Goal: Contribute content

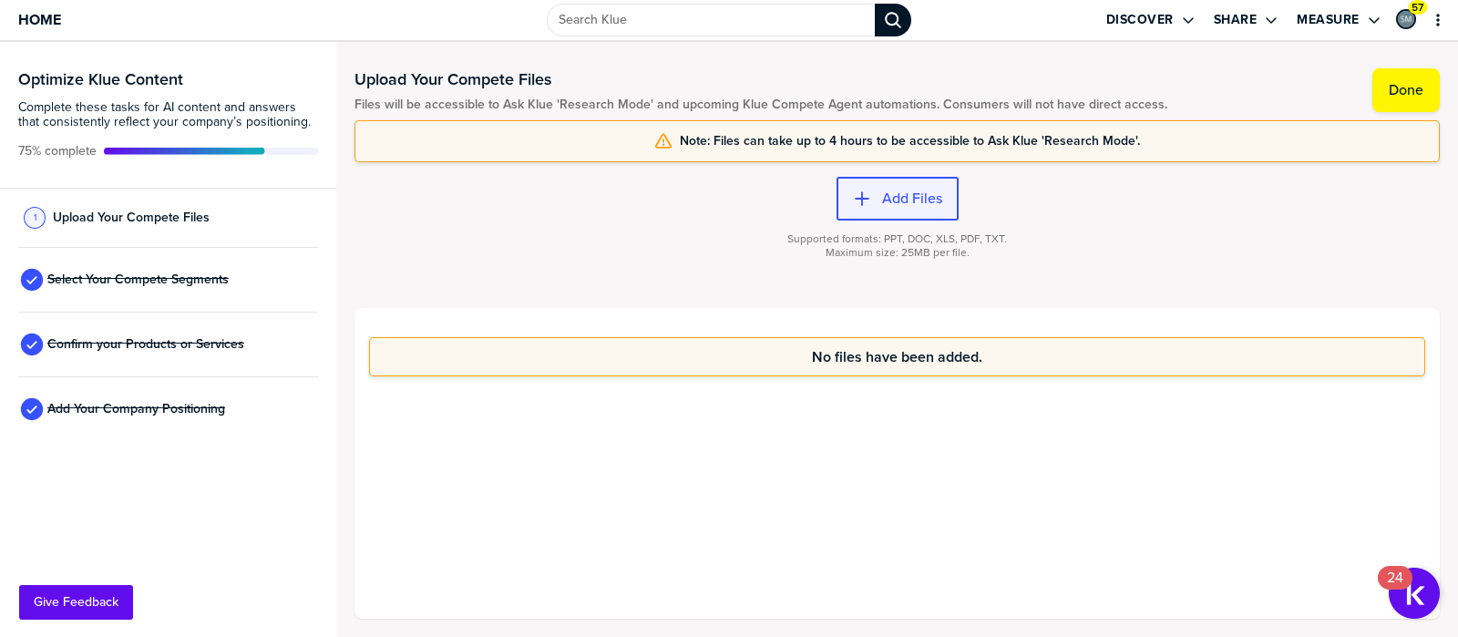
click at [887, 193] on label "Add Files" at bounding box center [912, 199] width 60 height 18
click at [103, 281] on span "Select Your Compete Segments" at bounding box center [137, 279] width 181 height 15
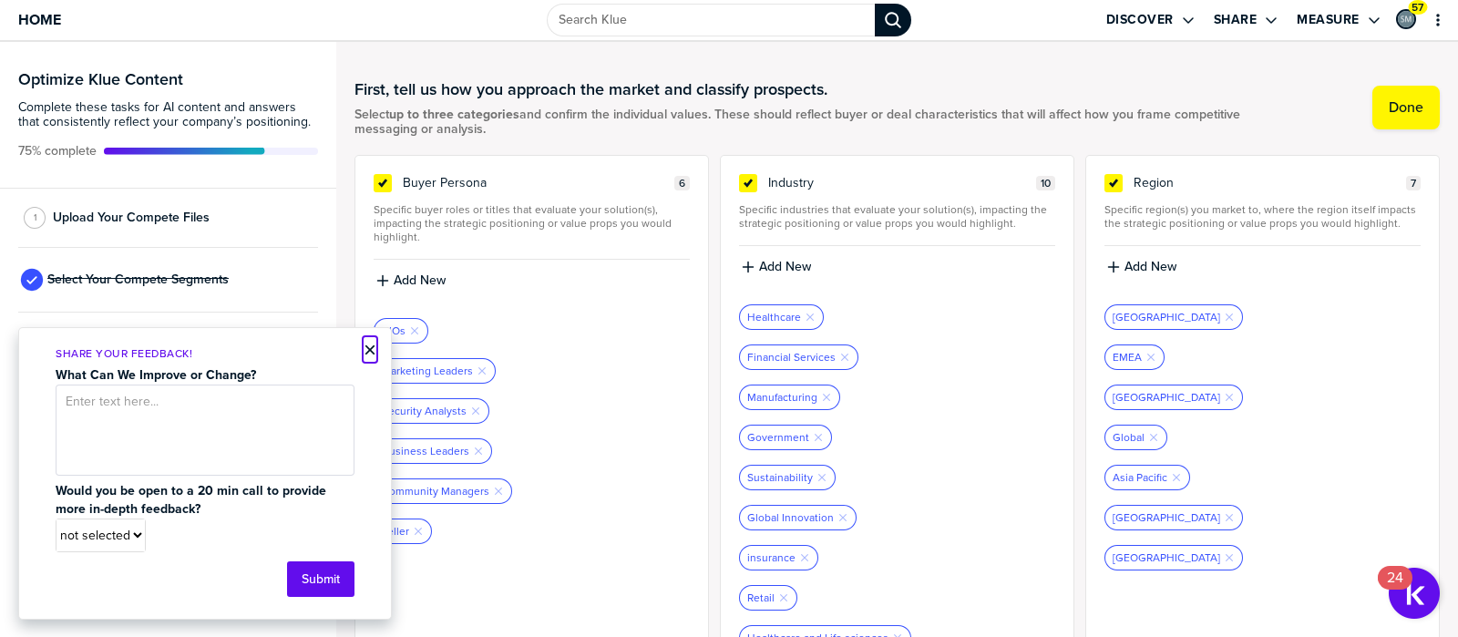
click at [369, 346] on button "×" at bounding box center [370, 350] width 13 height 22
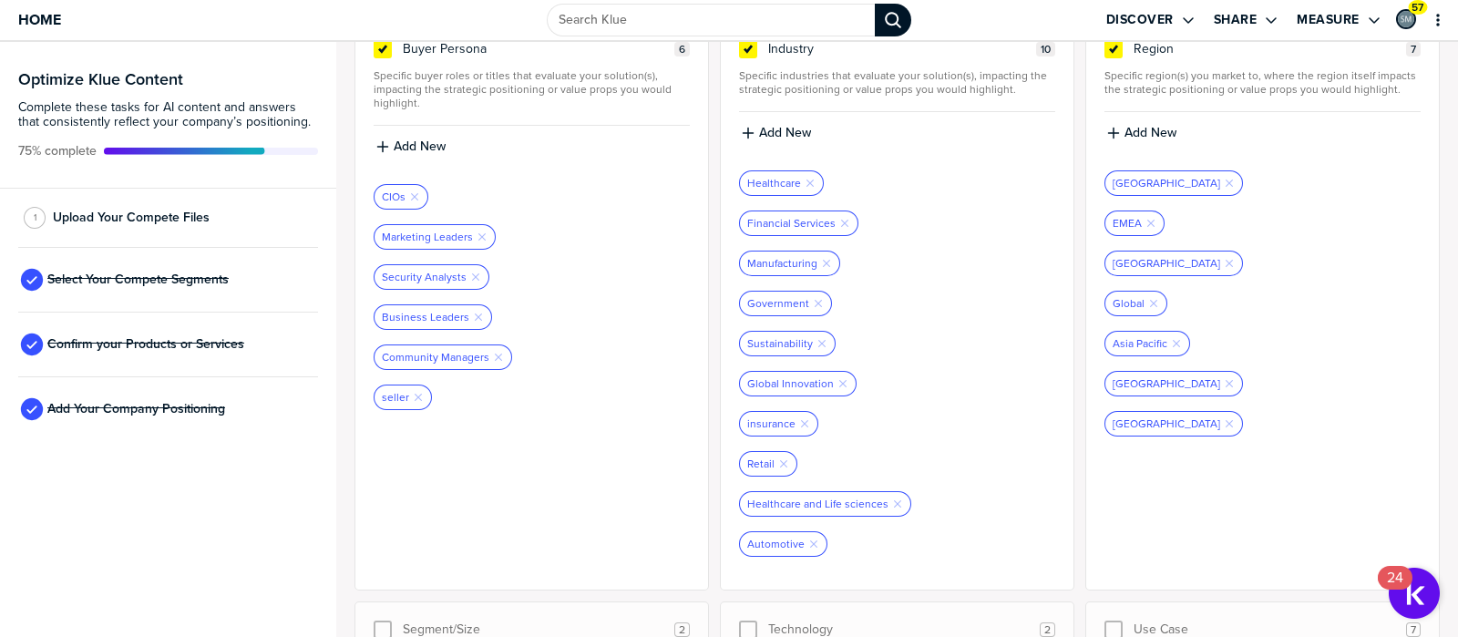
scroll to position [98, 0]
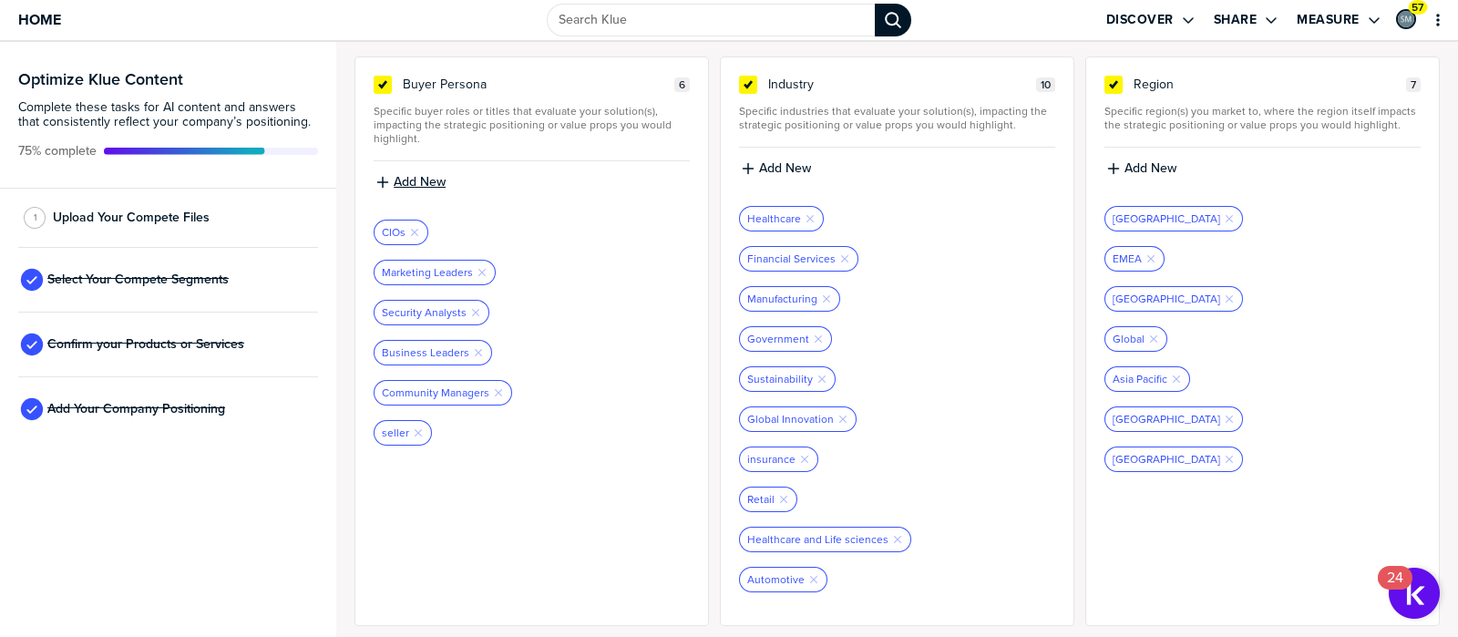
click at [405, 174] on label "Add New" at bounding box center [420, 182] width 52 height 16
click at [453, 190] on input at bounding box center [532, 188] width 316 height 33
type input "IT Procurement"
click at [626, 271] on div "Marketing Leaders Remove Tag" at bounding box center [532, 273] width 316 height 26
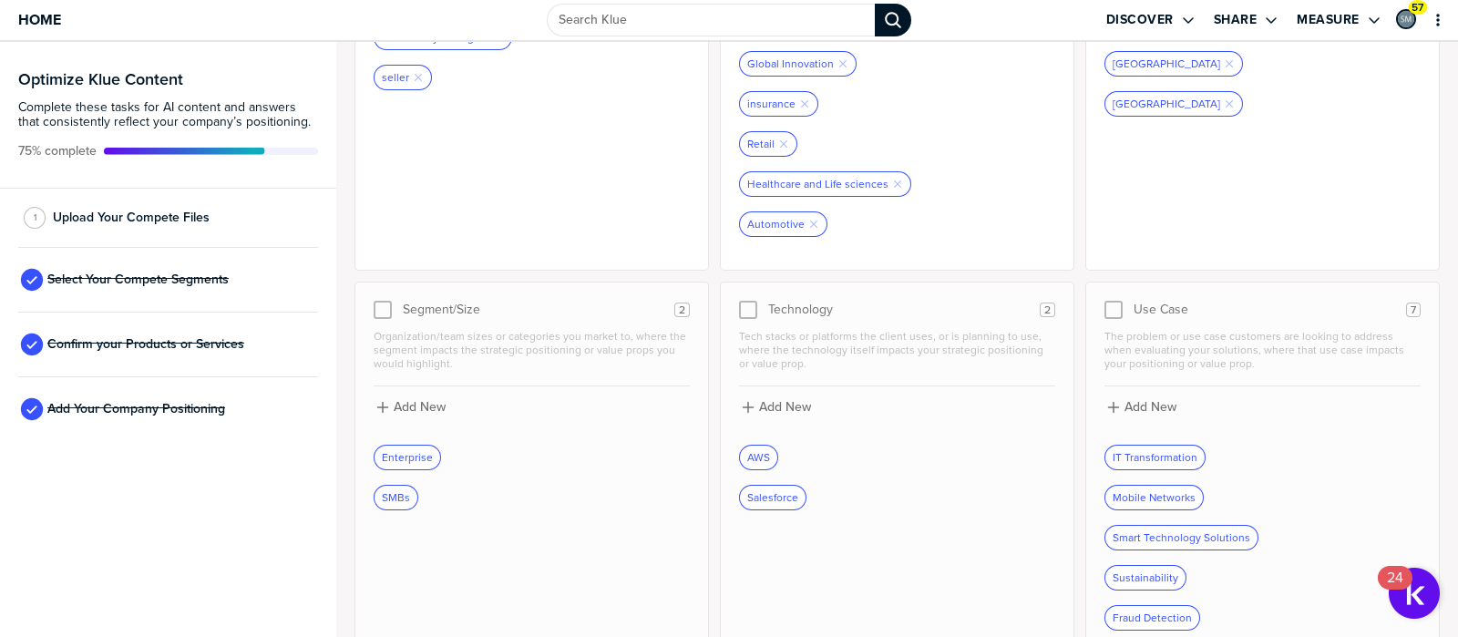
scroll to position [455, 0]
click at [739, 306] on div at bounding box center [748, 309] width 18 height 18
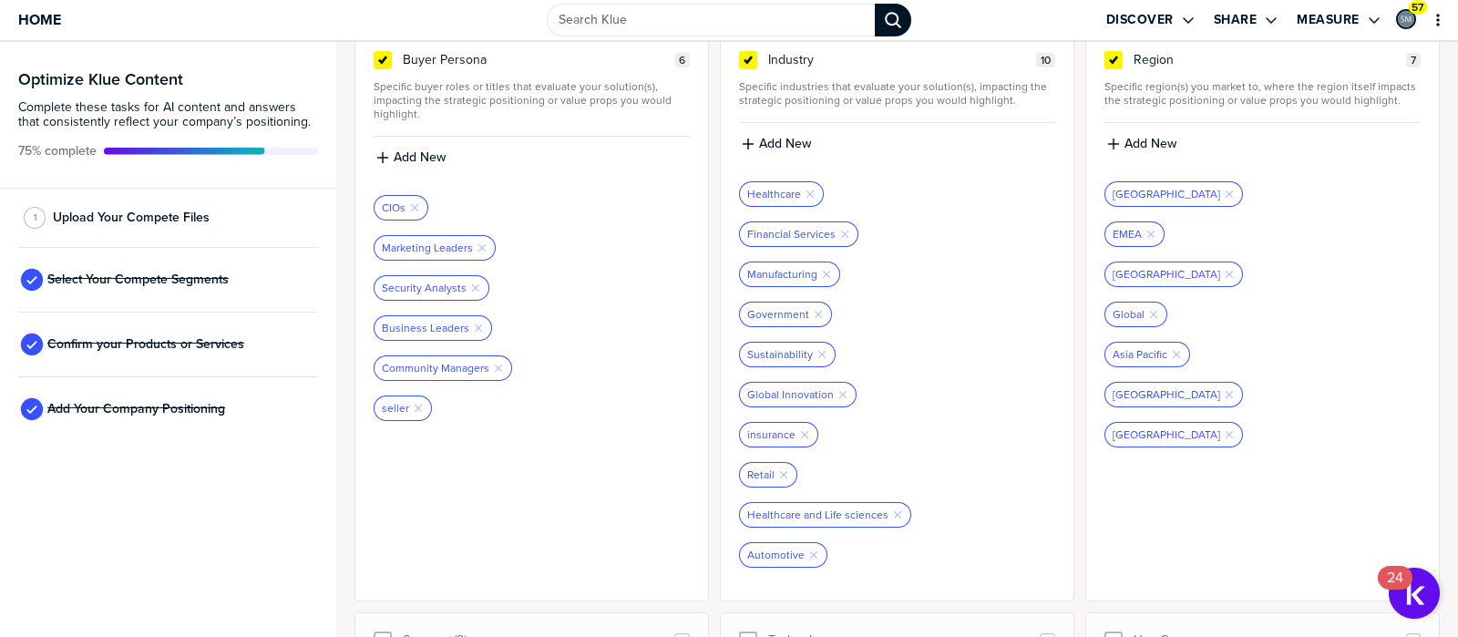
scroll to position [0, 0]
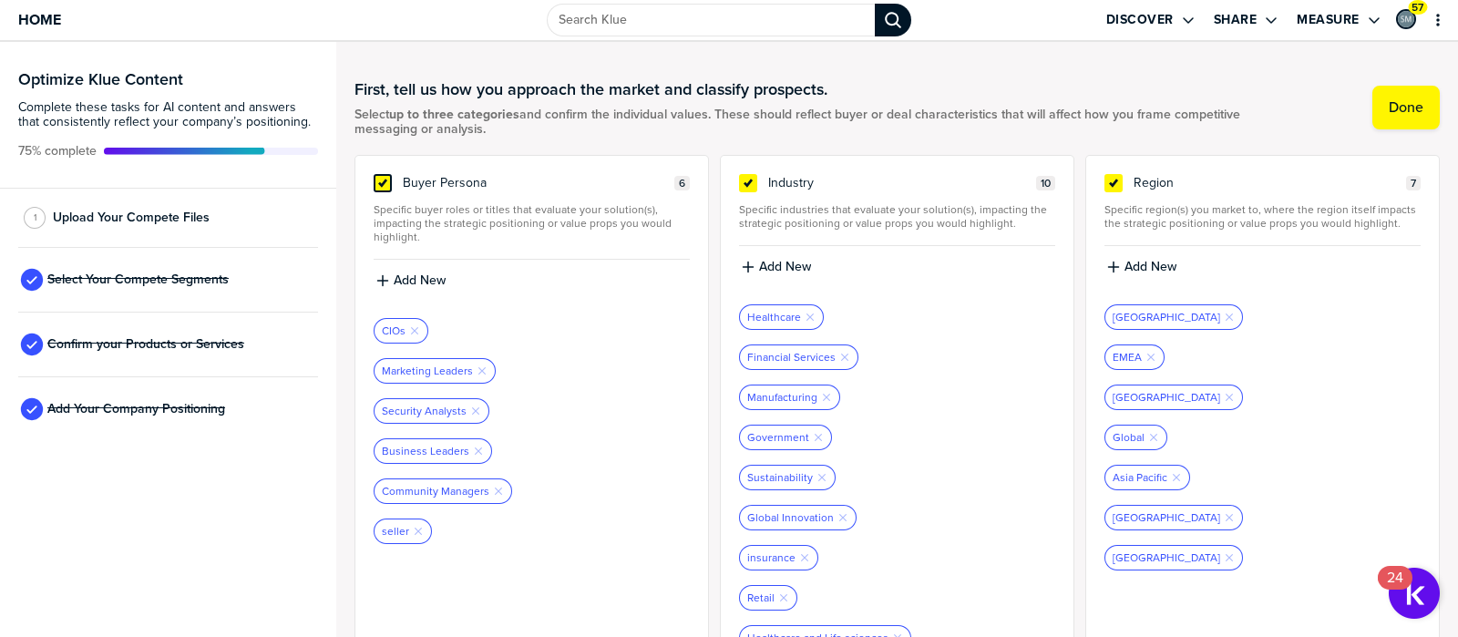
click at [384, 186] on icon at bounding box center [382, 183] width 15 height 15
click at [383, 174] on input "checkbox" at bounding box center [383, 174] width 0 height 0
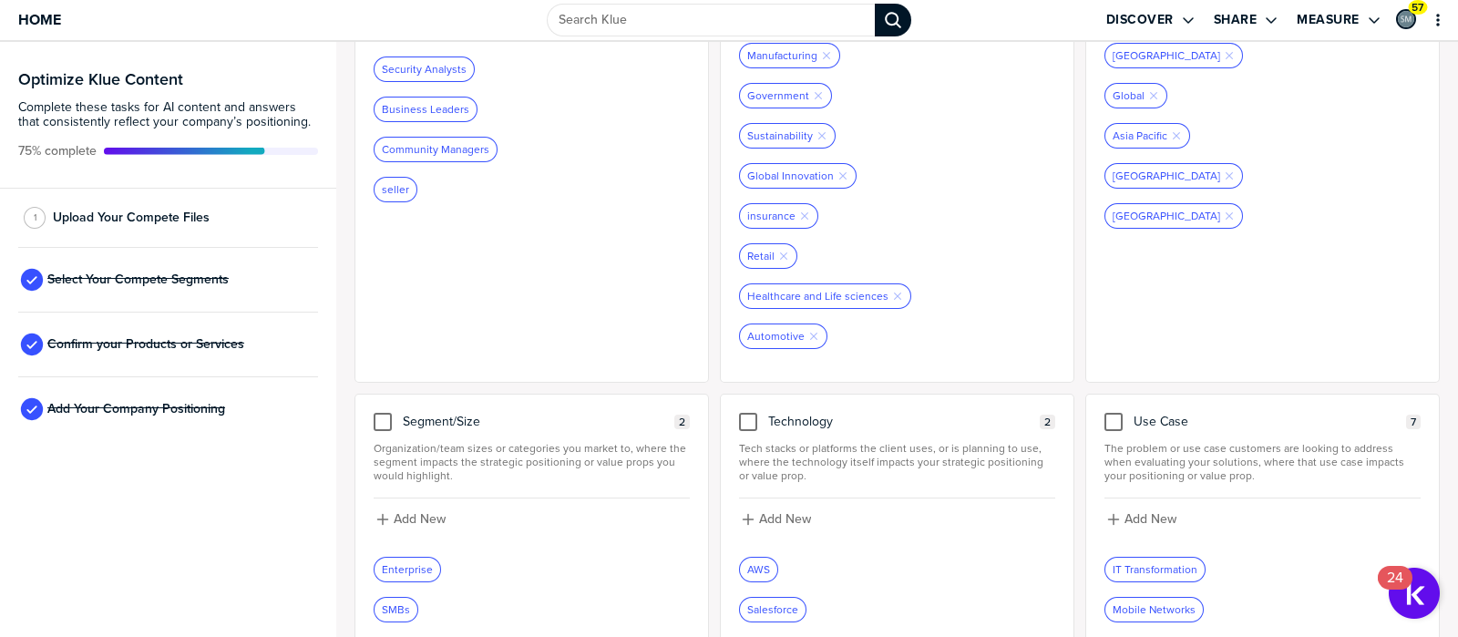
scroll to position [554, 0]
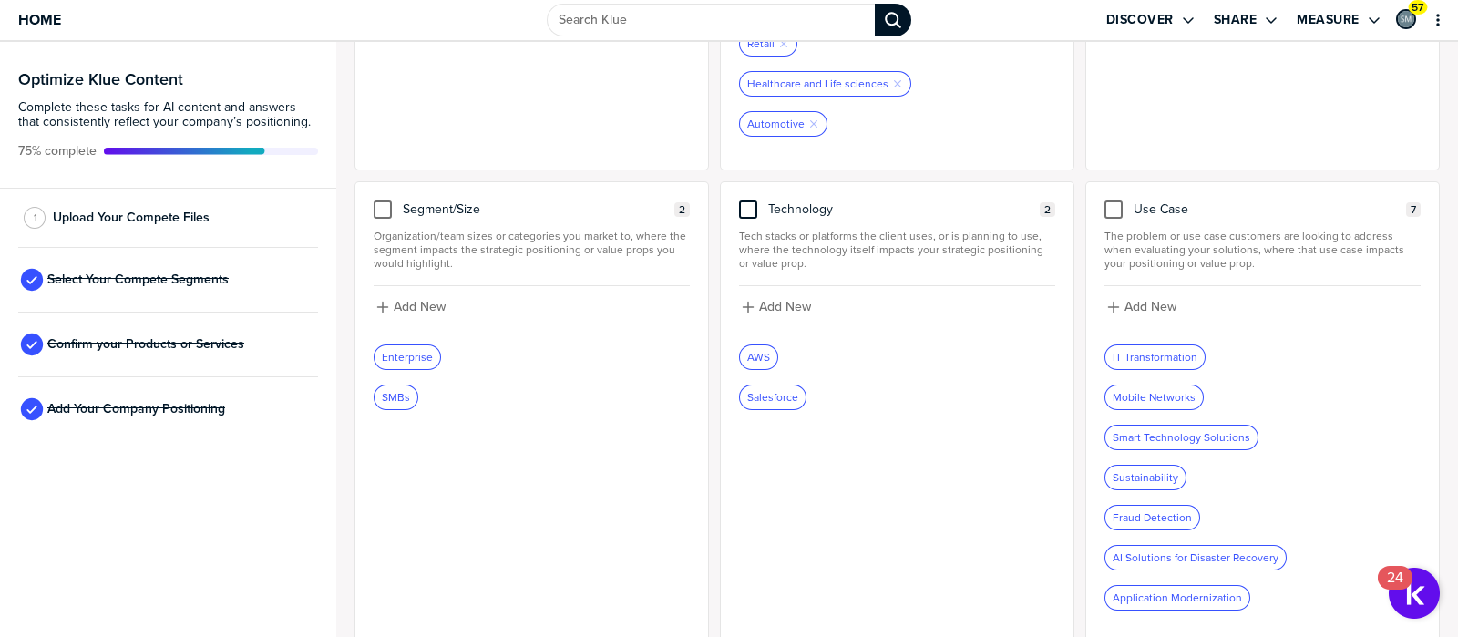
click at [747, 200] on div at bounding box center [748, 209] width 18 height 18
click at [748, 200] on input "checkbox" at bounding box center [748, 200] width 0 height 0
